Goal: Task Accomplishment & Management: Manage account settings

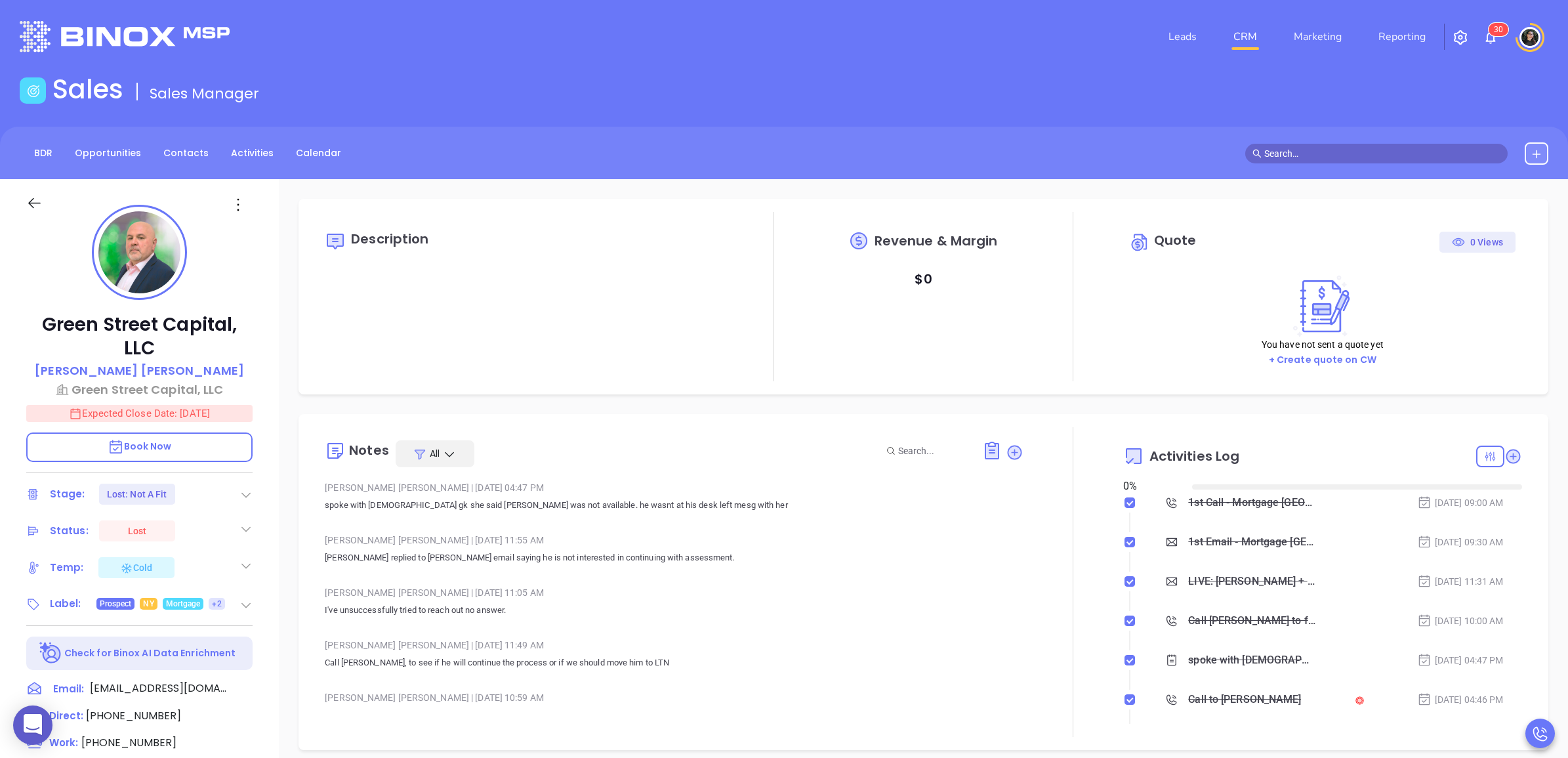
type input "[DATE]"
type input "[PERSON_NAME]"
click at [1319, 146] on input "text" at bounding box center [1382, 153] width 236 height 15
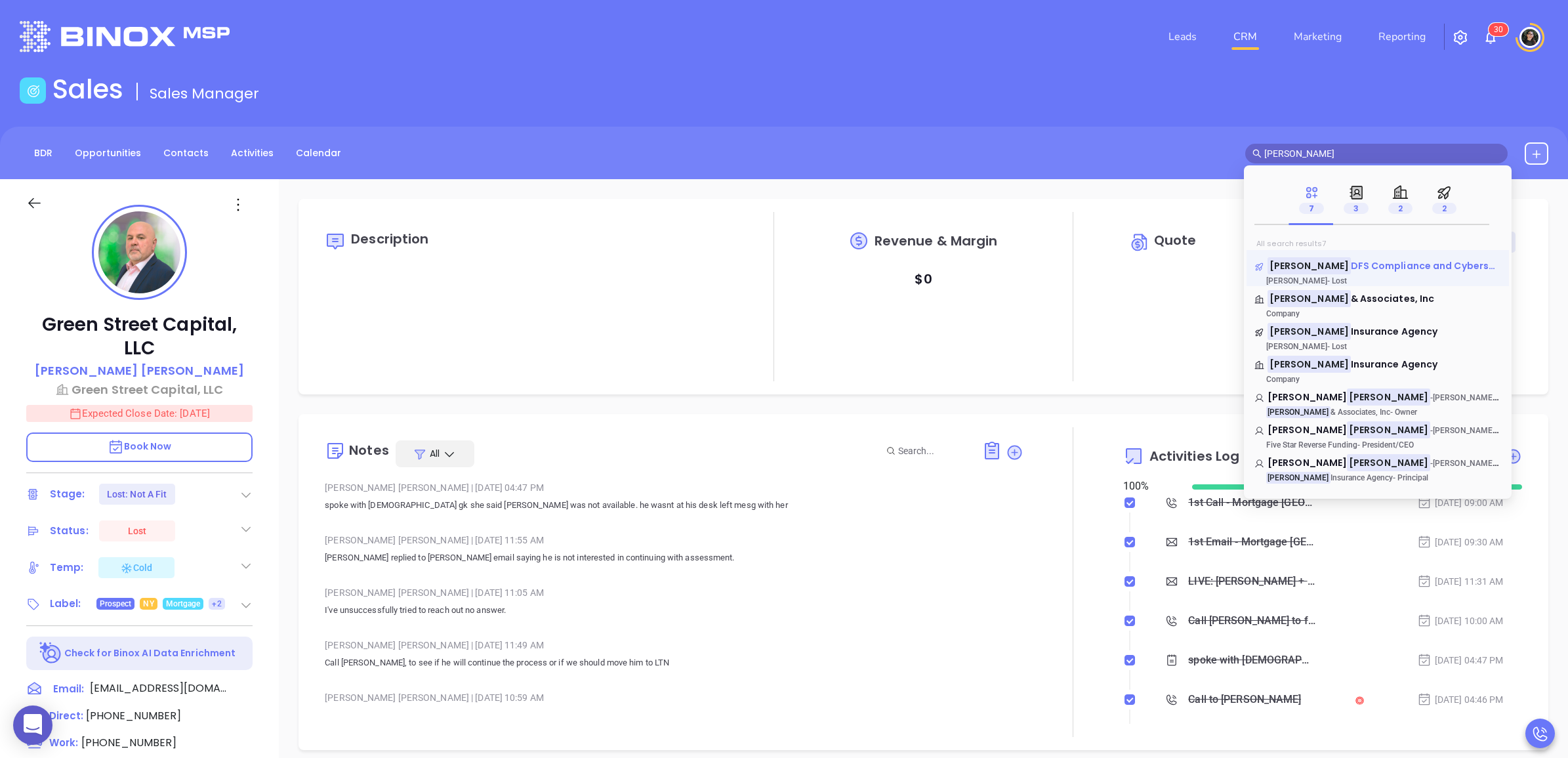
type input "arceri"
click at [1411, 268] on span "DFS Compliance and Cybersecurity" at bounding box center [1437, 265] width 172 height 13
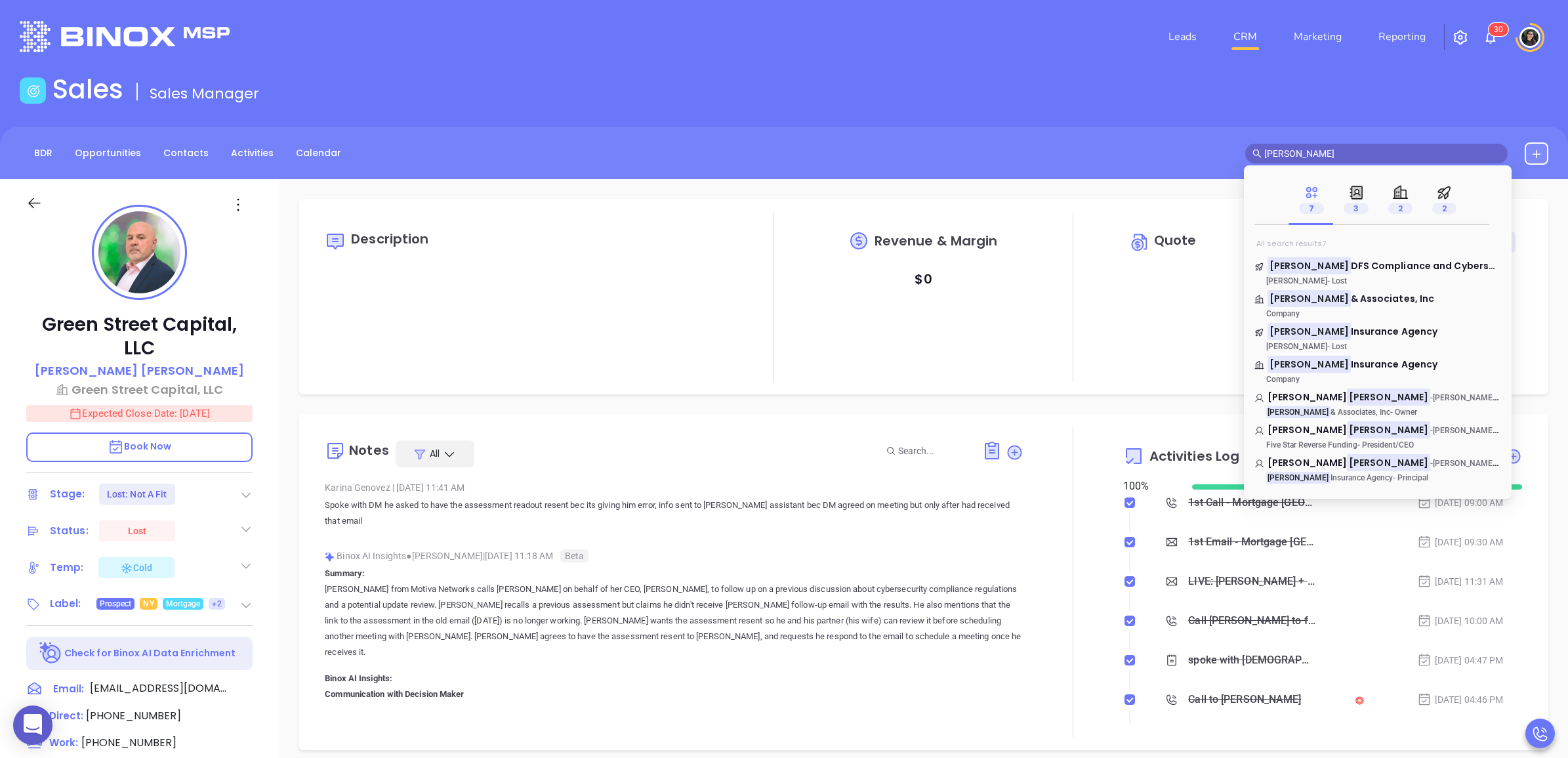
click at [1402, 265] on span "DFS Compliance and Cybersecurity" at bounding box center [1437, 265] width 172 height 13
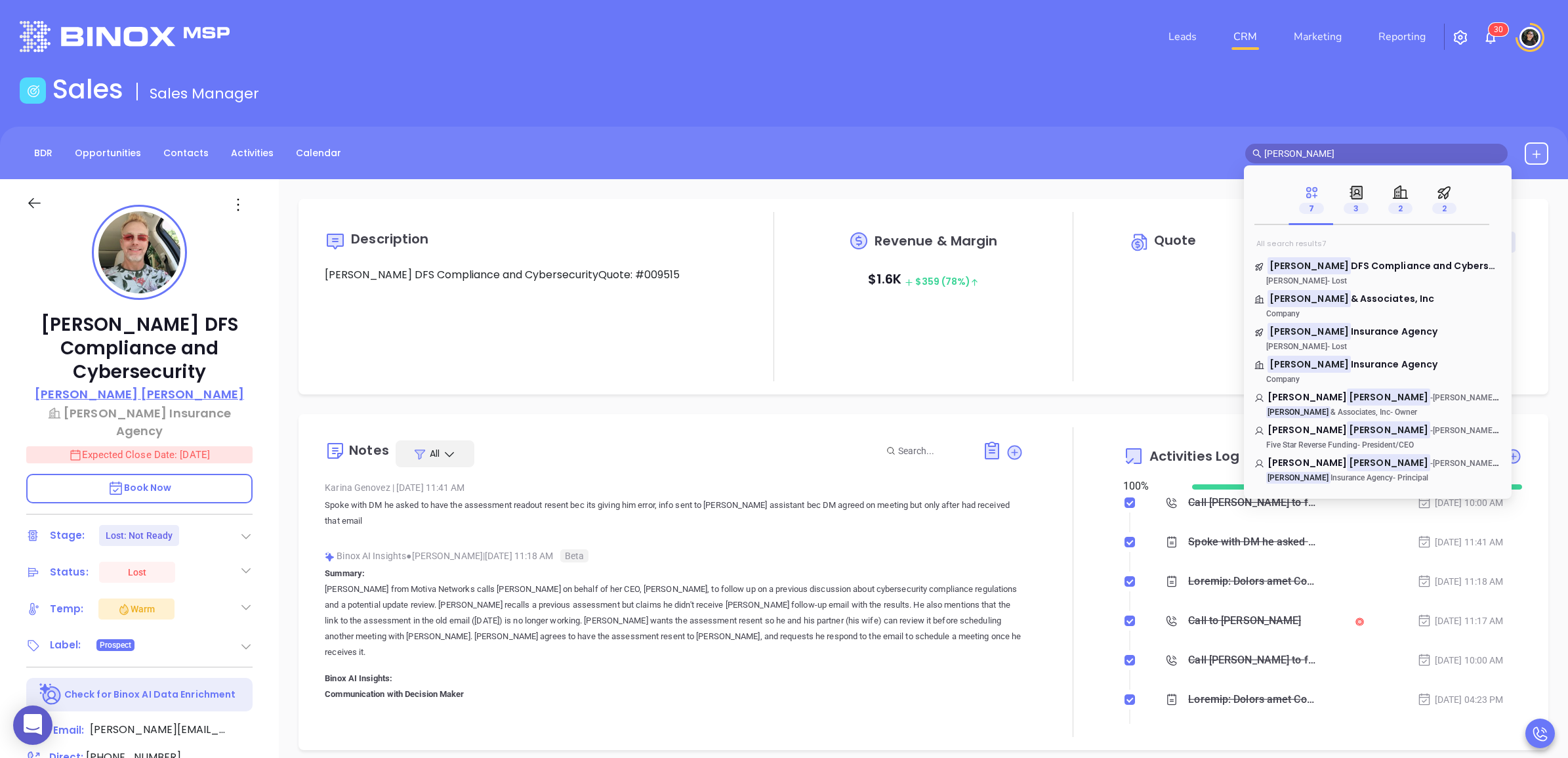
click at [171, 385] on p "Andrew Arceri" at bounding box center [139, 394] width 209 height 18
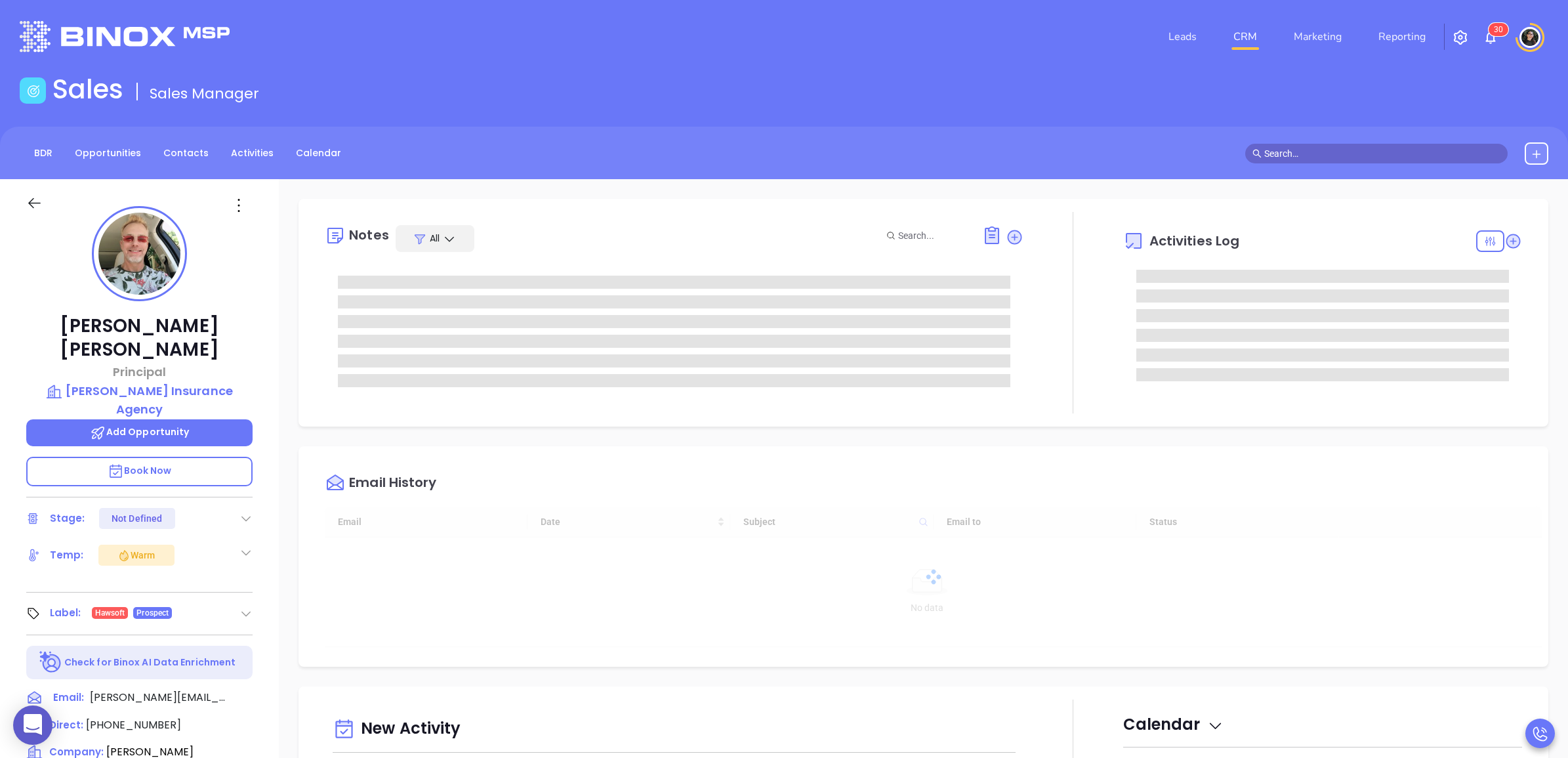
type input "[DATE]"
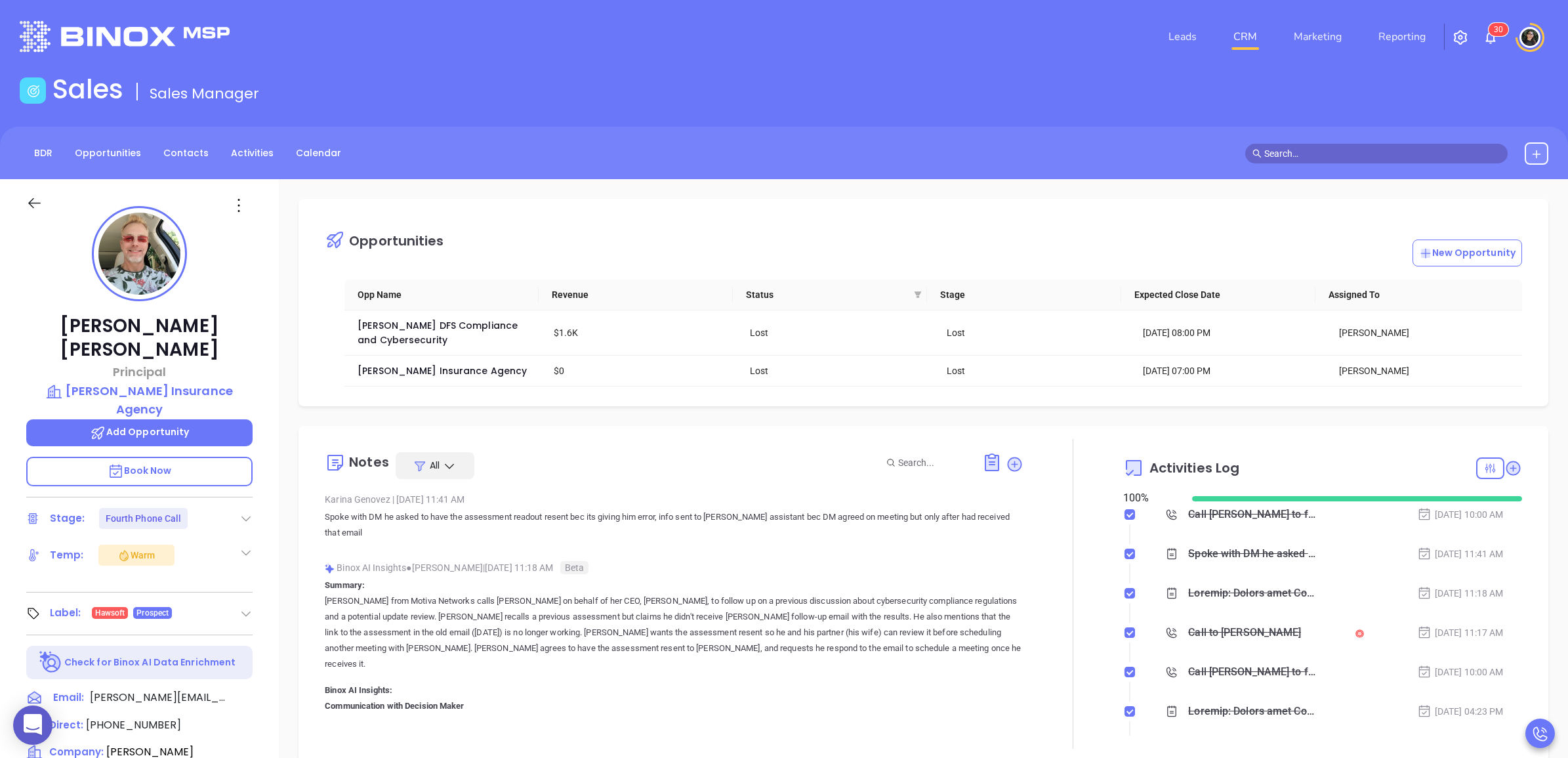
type input "[PERSON_NAME]"
click at [413, 337] on span "[PERSON_NAME] DFS Compliance and Cybersecurity" at bounding box center [438, 333] width 163 height 27
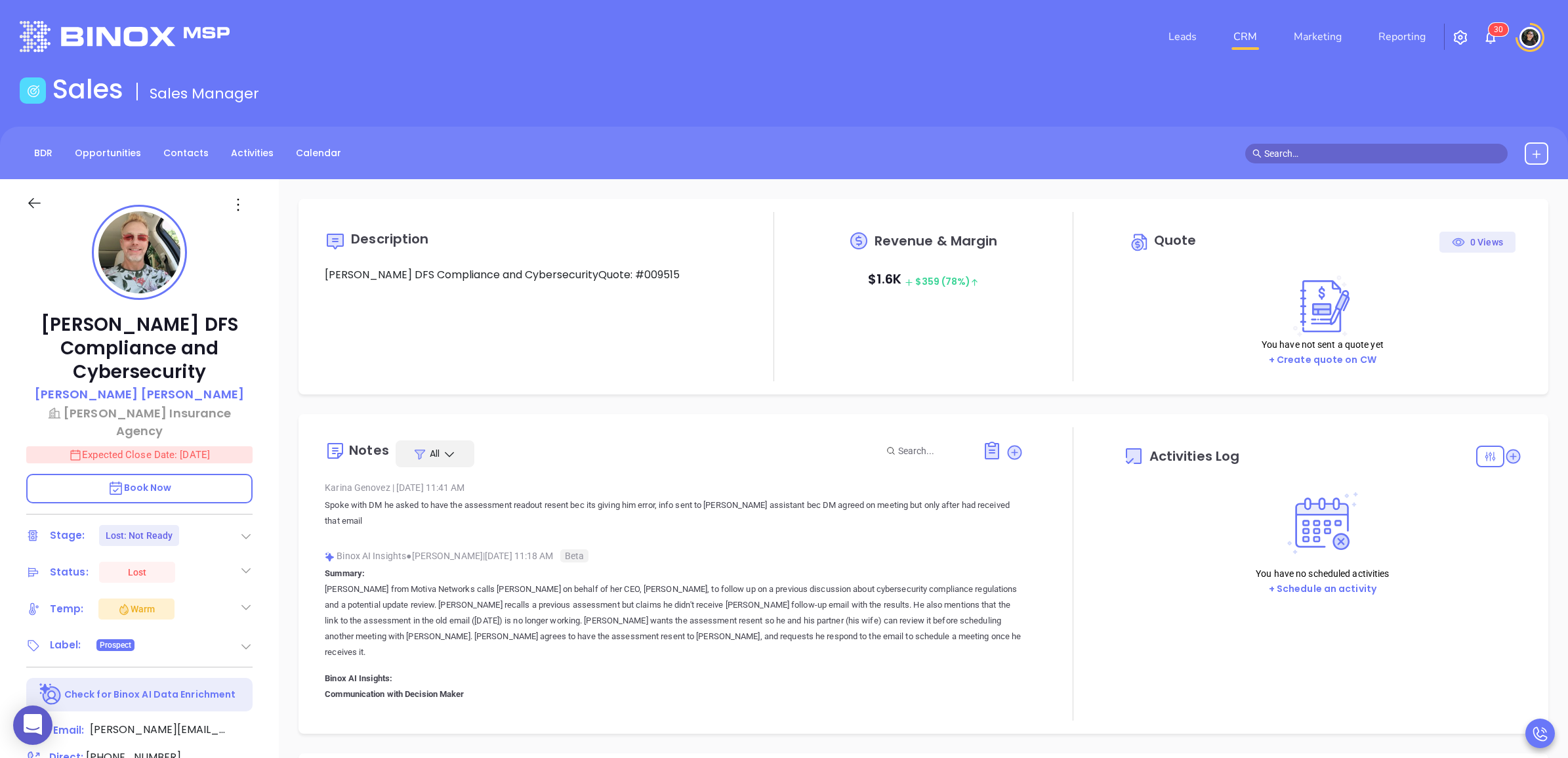
type input "[DATE]"
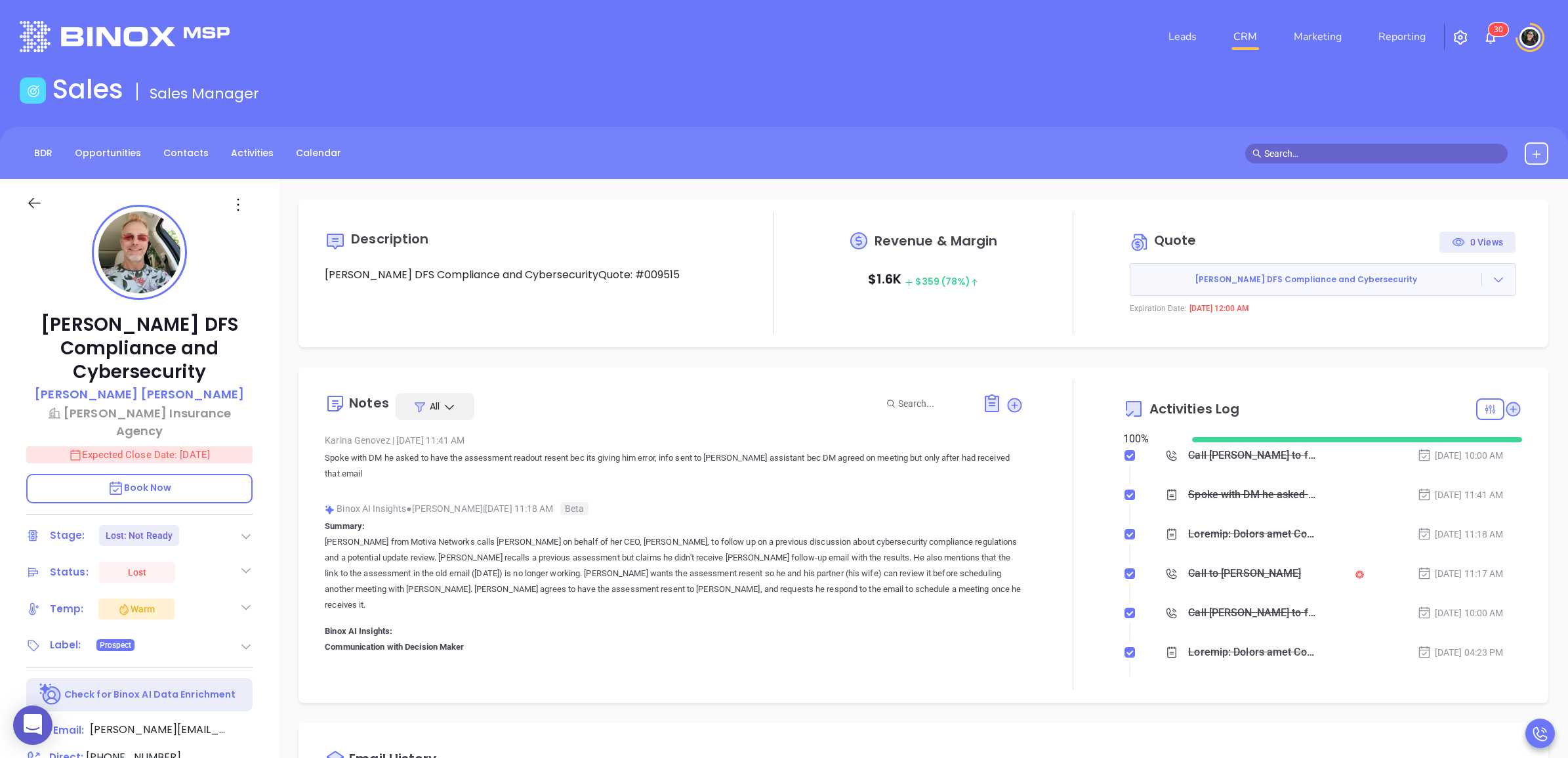
type input "[PERSON_NAME]"
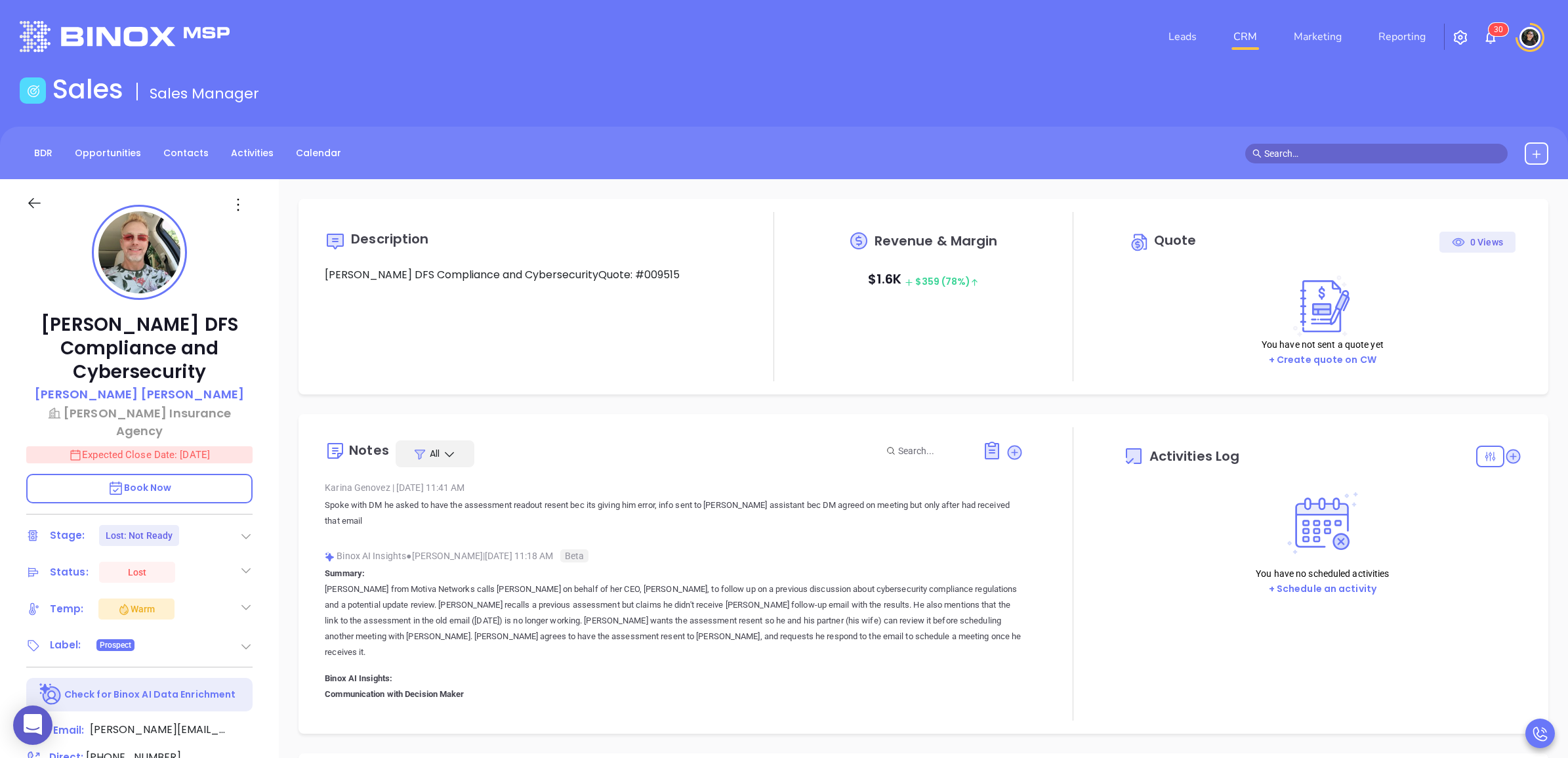
type input "[DATE]"
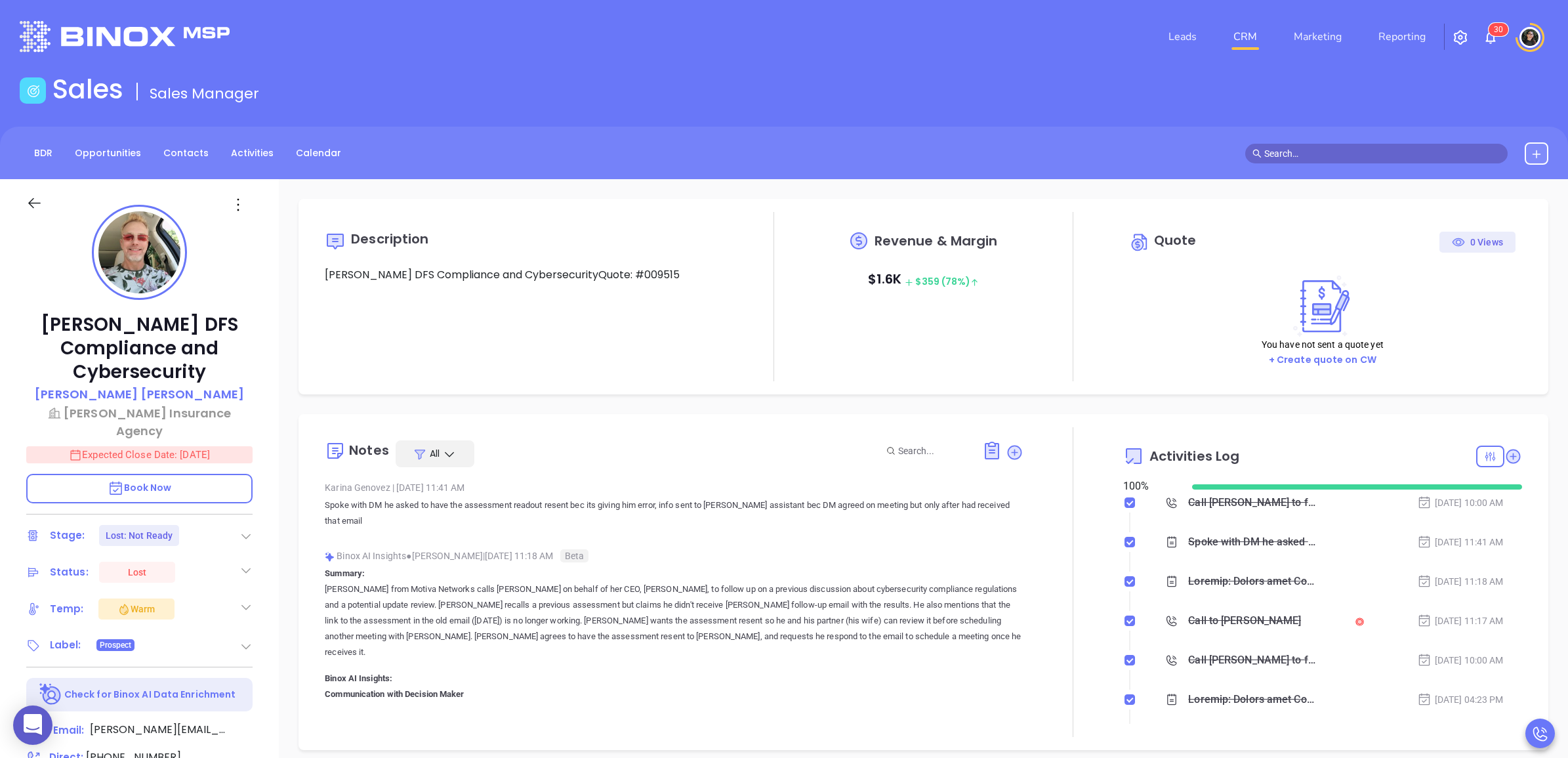
scroll to position [382, 0]
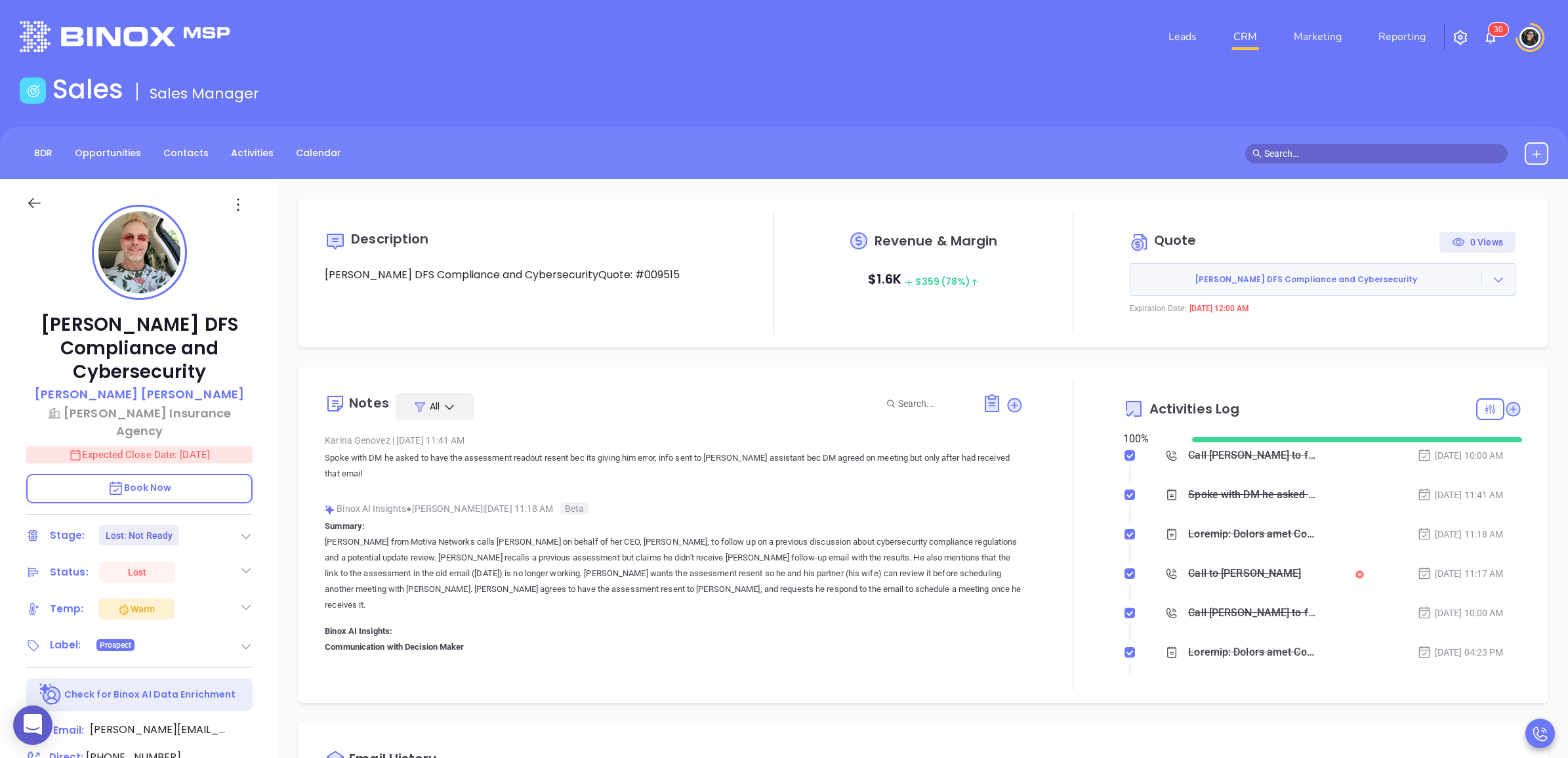
type input "[PERSON_NAME]"
click at [1254, 38] on link "CRM" at bounding box center [1246, 37] width 34 height 26
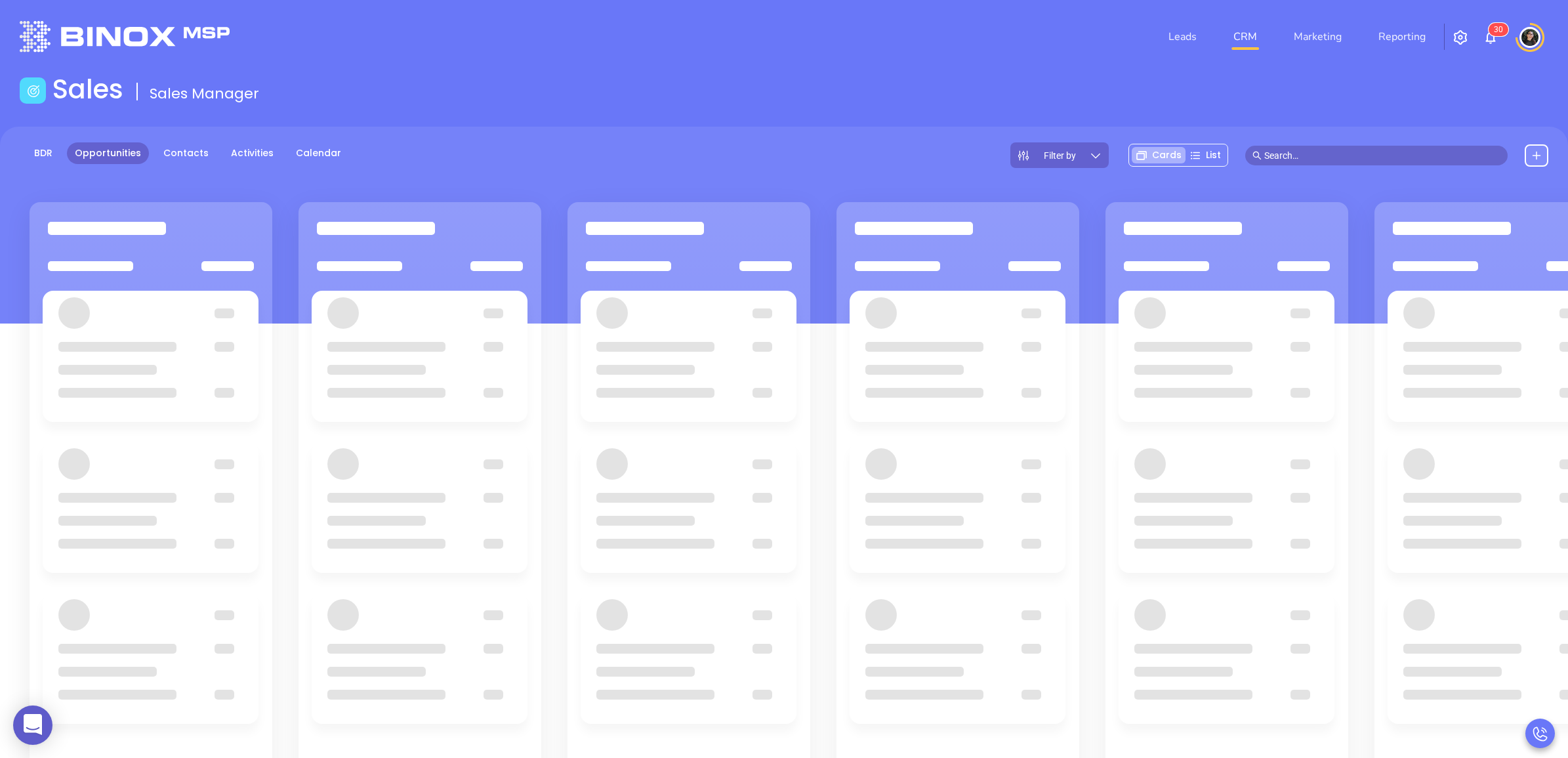
click at [1385, 155] on input "text" at bounding box center [1382, 155] width 236 height 15
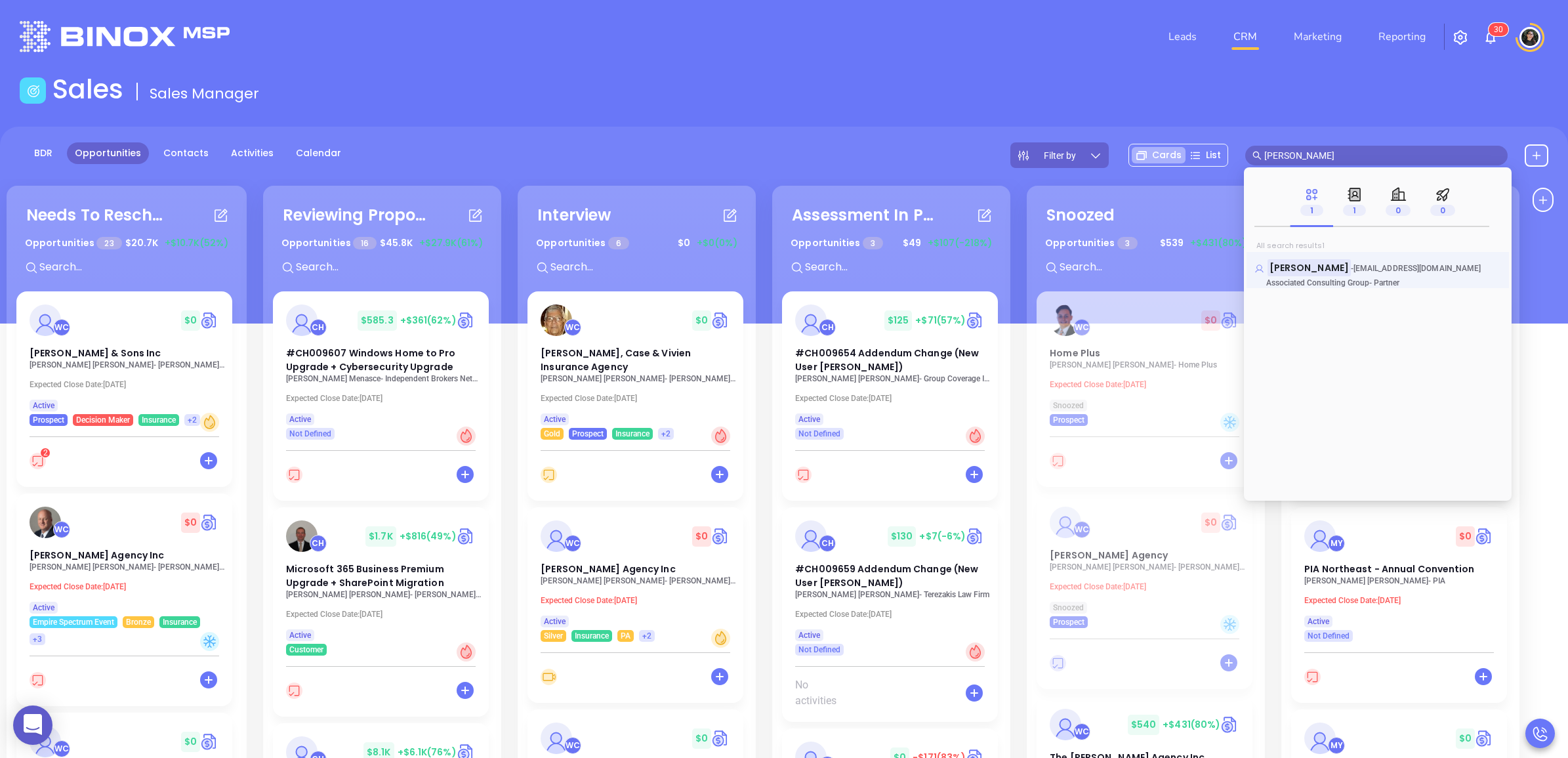
type input "[PERSON_NAME]"
click at [1359, 264] on span "[EMAIL_ADDRESS][DOMAIN_NAME]" at bounding box center [1418, 268] width 128 height 9
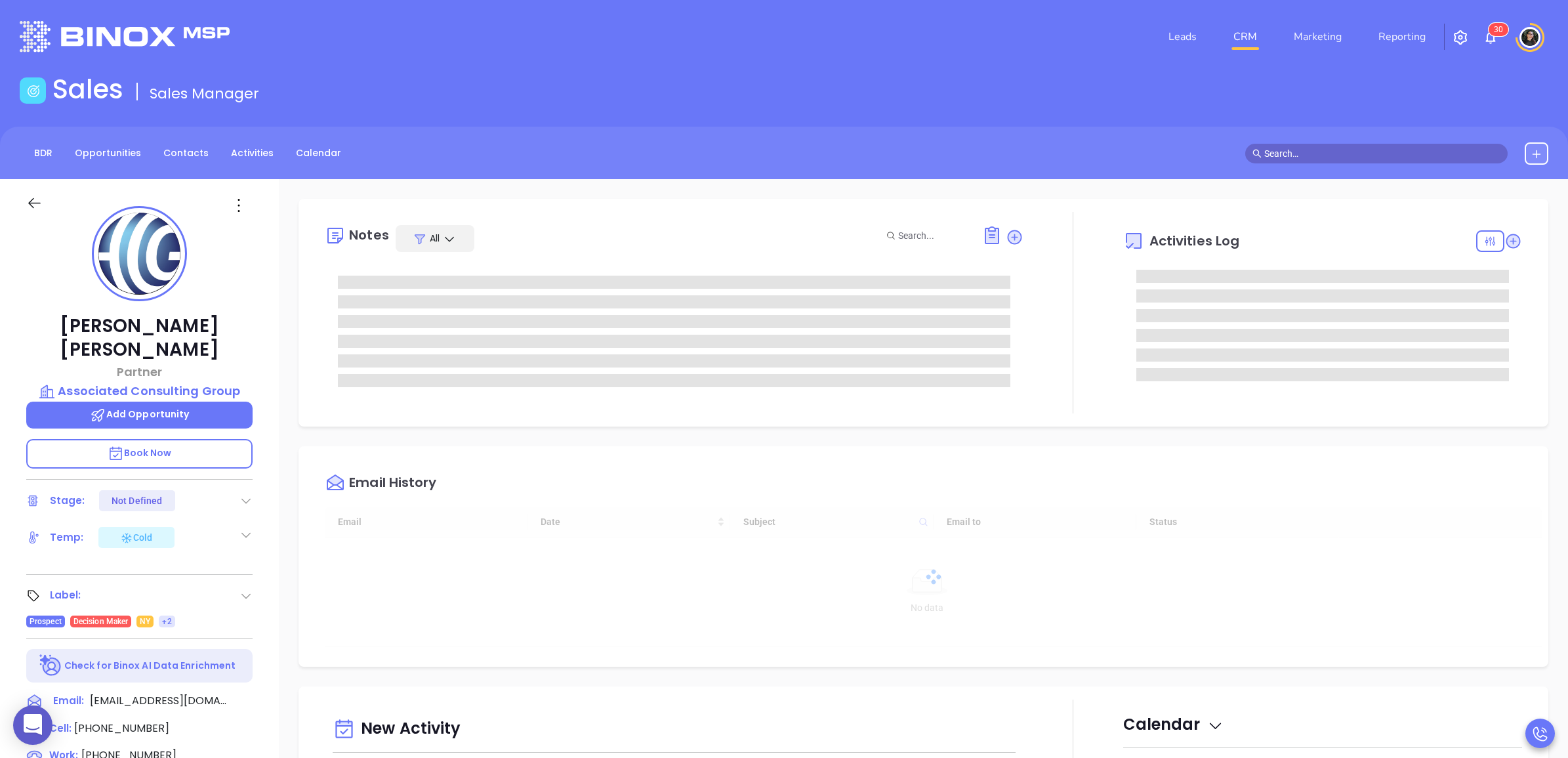
type input "[DATE]"
type input "[PERSON_NAME]"
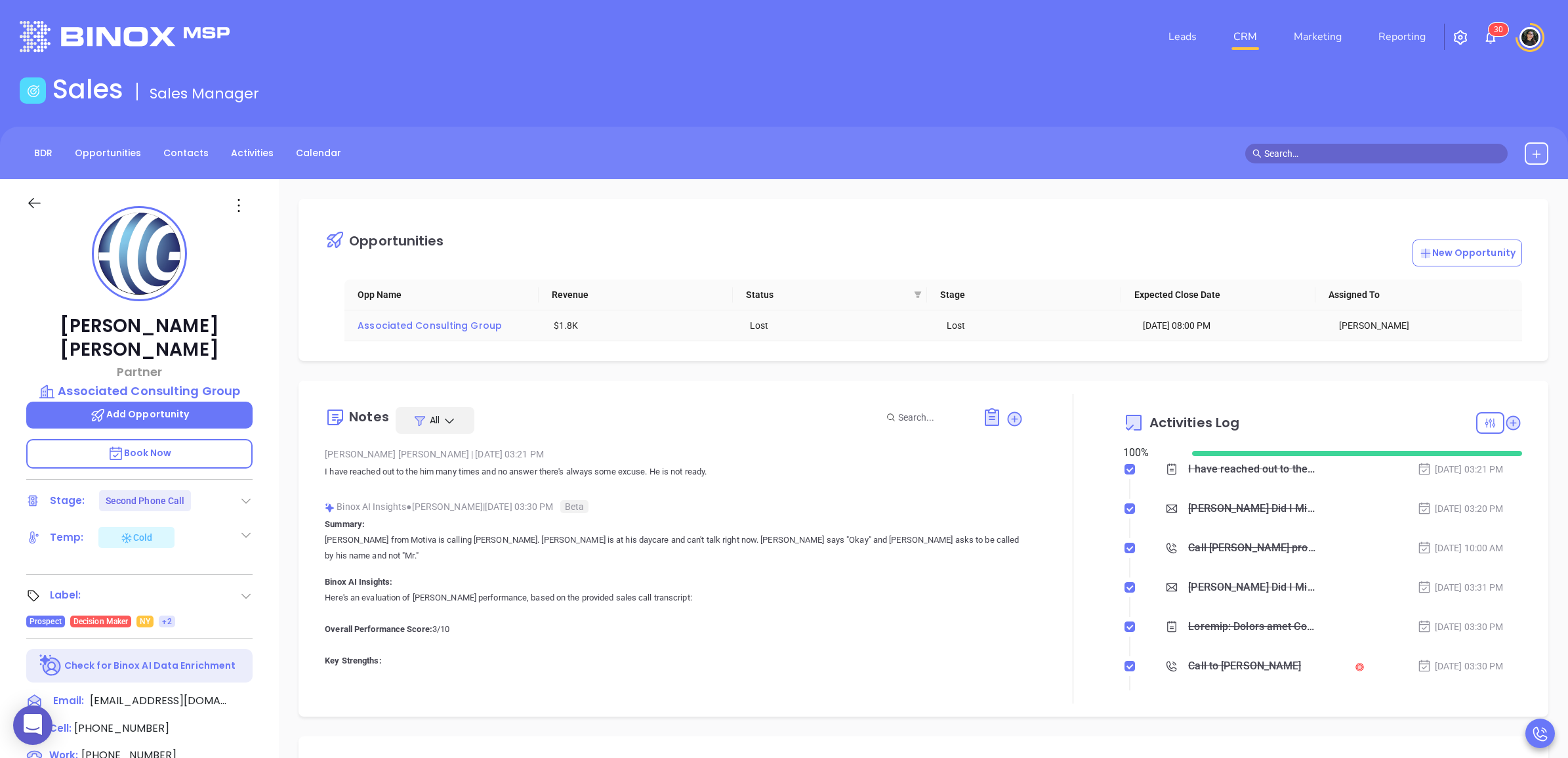
click at [444, 330] on span "Associated Consulting Group" at bounding box center [429, 325] width 144 height 13
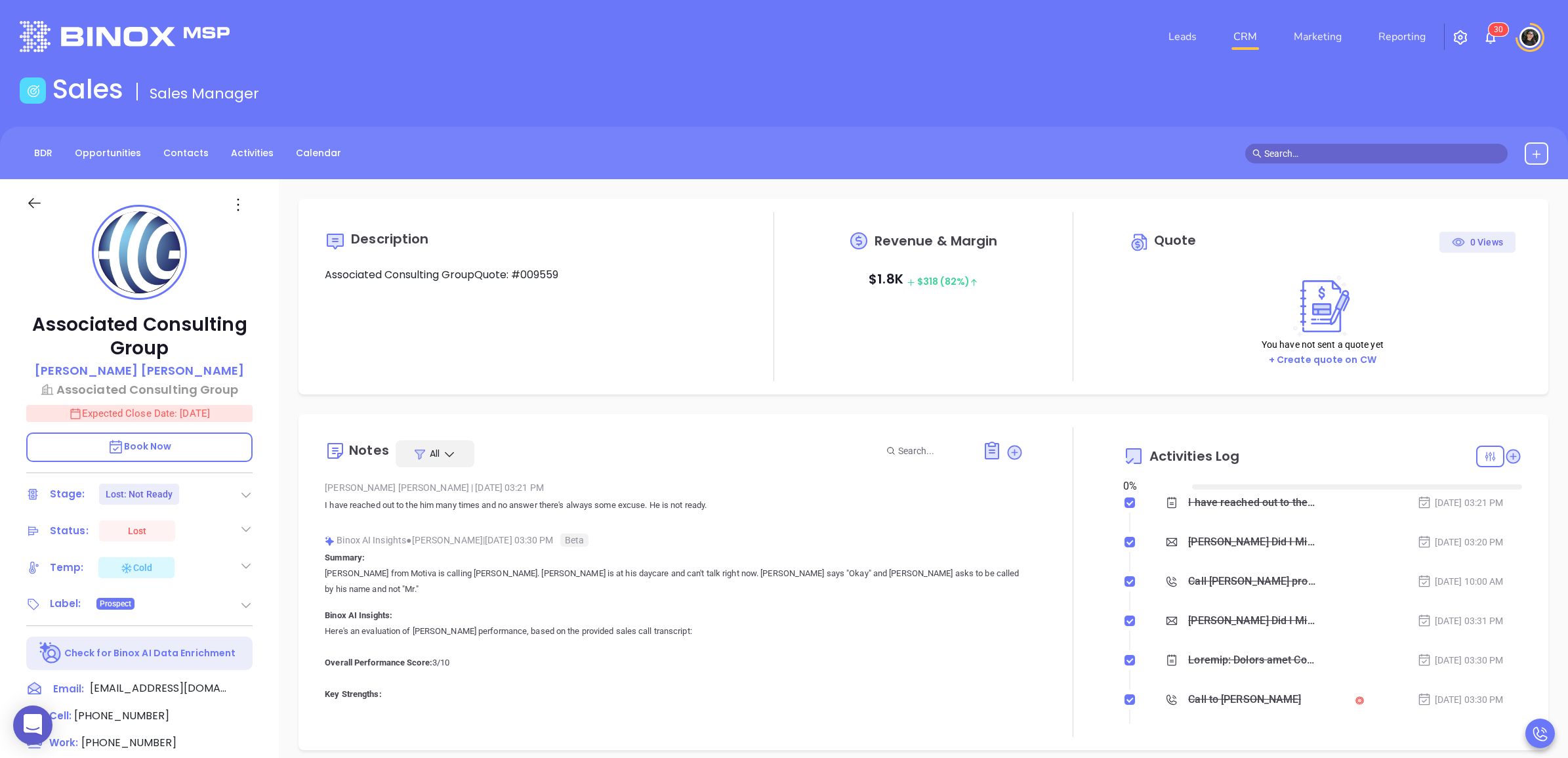
type input "[DATE]"
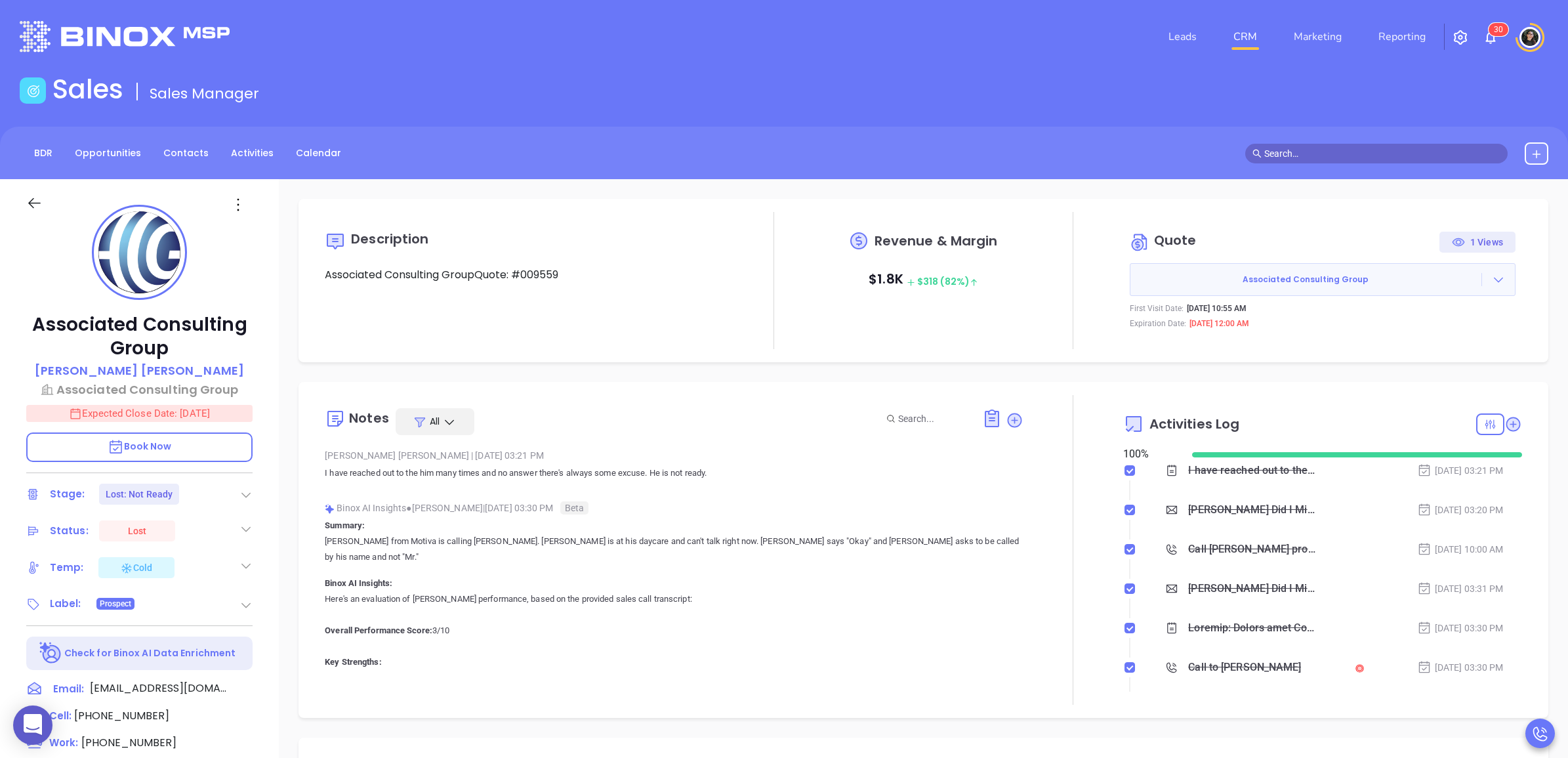
type input "[PERSON_NAME]"
